Goal: Navigation & Orientation: Understand site structure

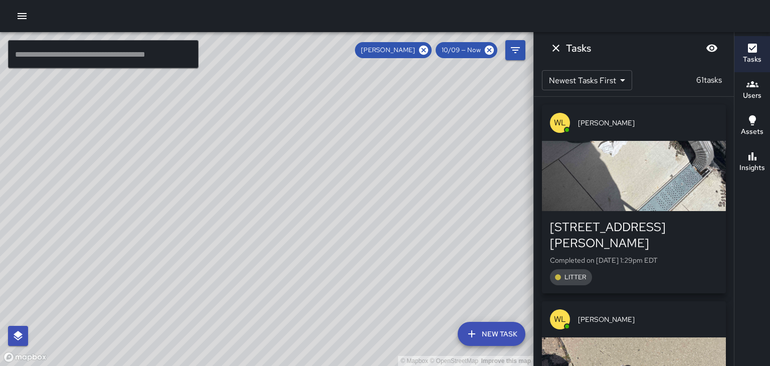
scroll to position [6800, 0]
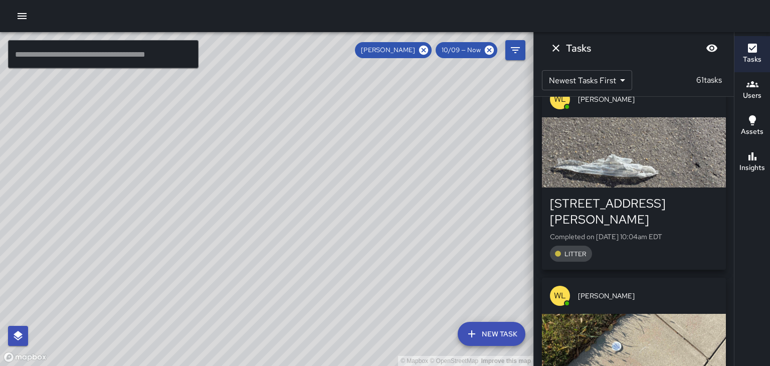
click at [432, 173] on div "© Mapbox © OpenStreetMap Improve this map" at bounding box center [266, 199] width 533 height 334
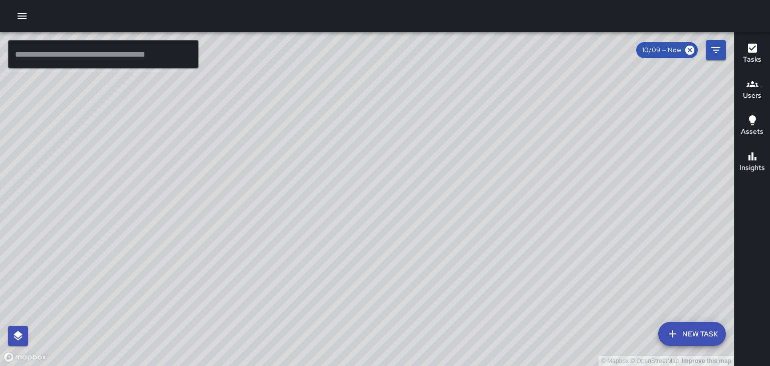
click at [533, 194] on div "© Mapbox © OpenStreetMap Improve this map" at bounding box center [367, 199] width 734 height 334
